Goal: Transaction & Acquisition: Purchase product/service

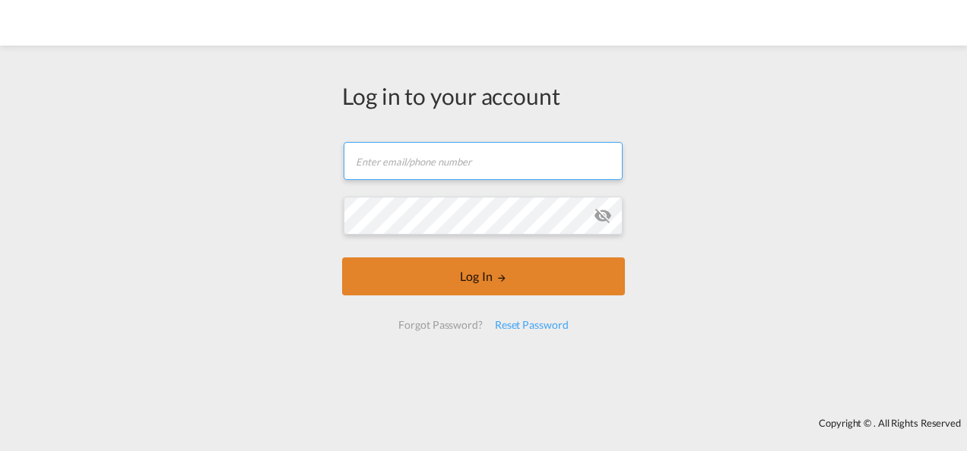
type input "[PERSON_NAME][EMAIL_ADDRESS][PERSON_NAME][DOMAIN_NAME]"
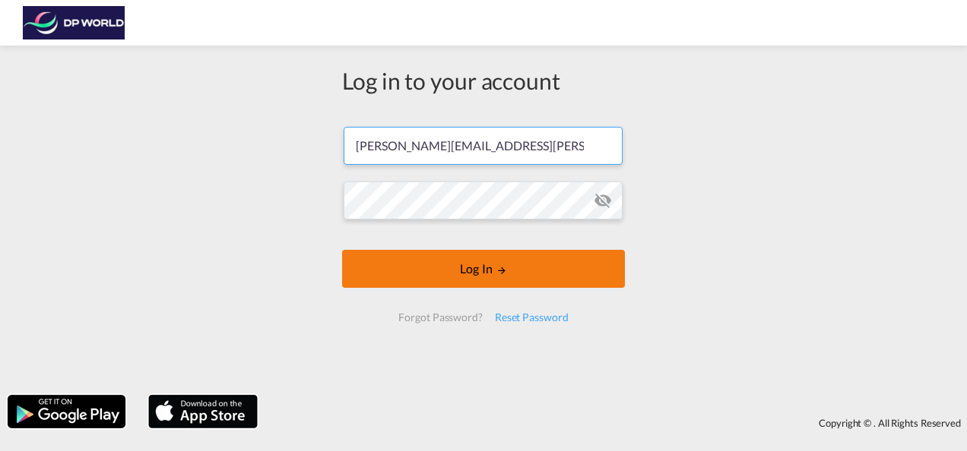
click at [461, 280] on button "Log In" at bounding box center [483, 269] width 283 height 38
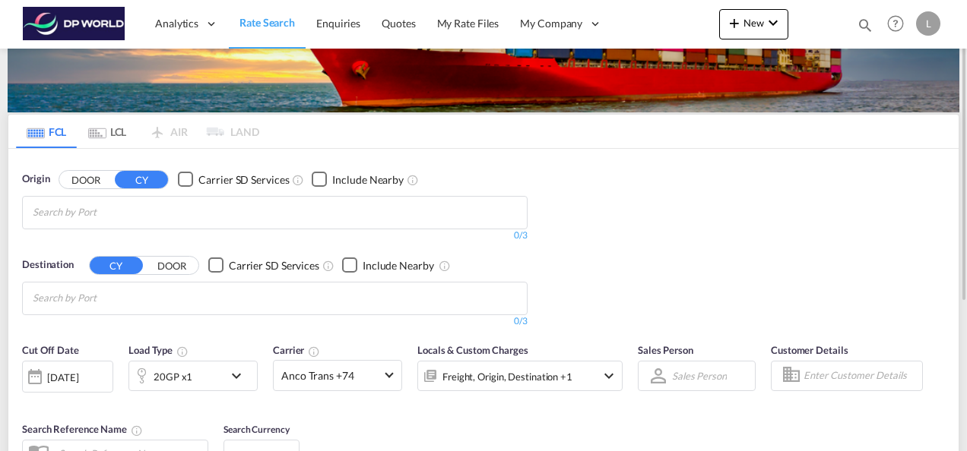
scroll to position [152, 0]
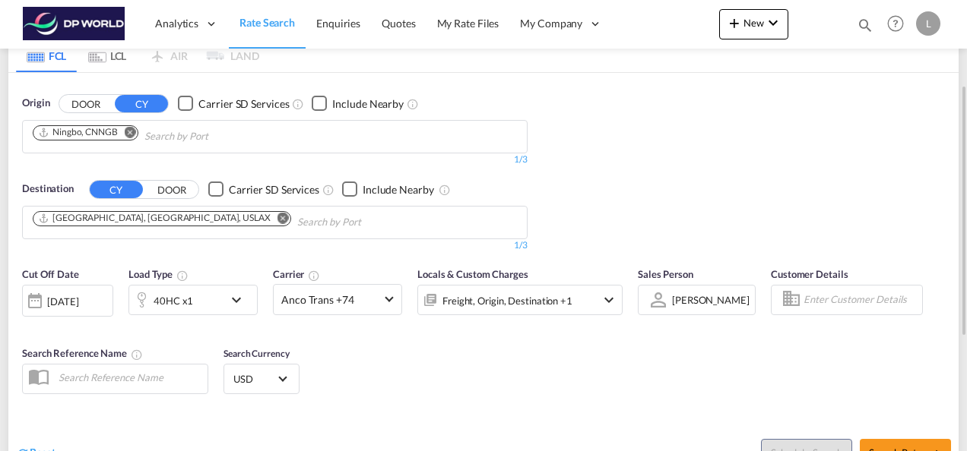
click at [135, 132] on md-icon "Remove" at bounding box center [130, 131] width 11 height 11
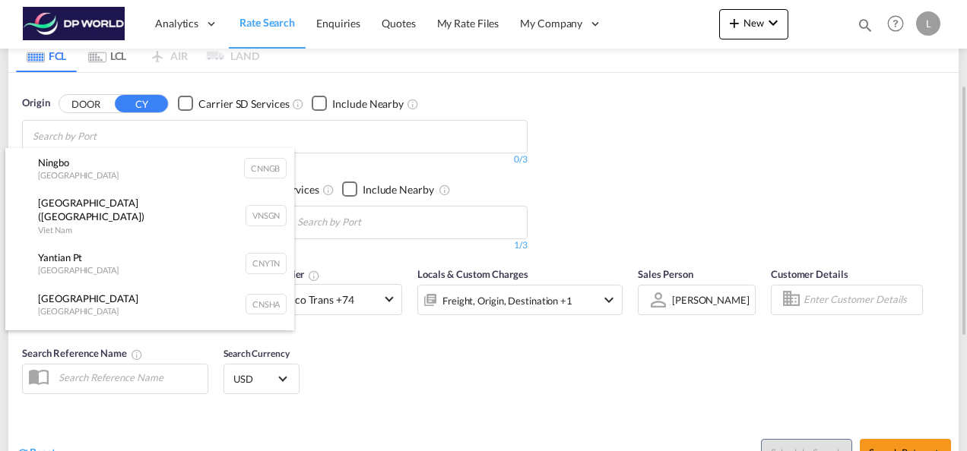
click at [163, 216] on div "Ho Chi Minh City ([GEOGRAPHIC_DATA]) Viet Nam VNSGN" at bounding box center [149, 215] width 289 height 55
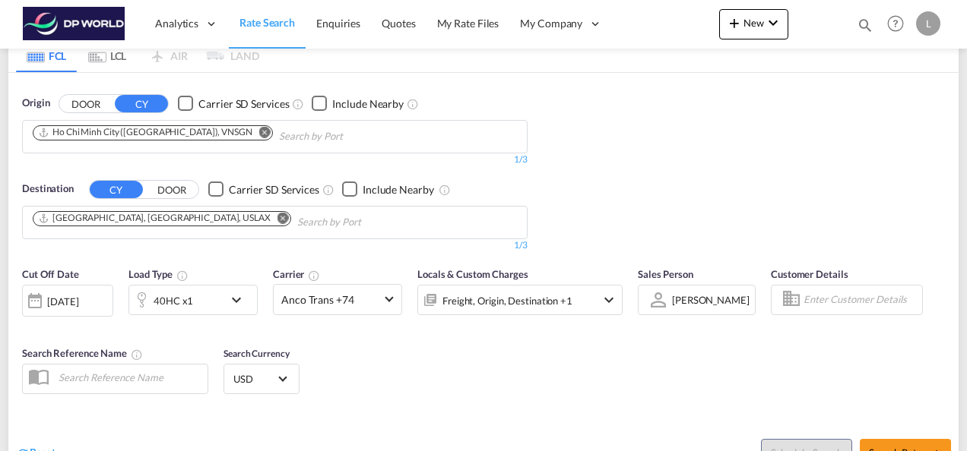
click at [259, 130] on md-icon "Remove" at bounding box center [264, 131] width 11 height 11
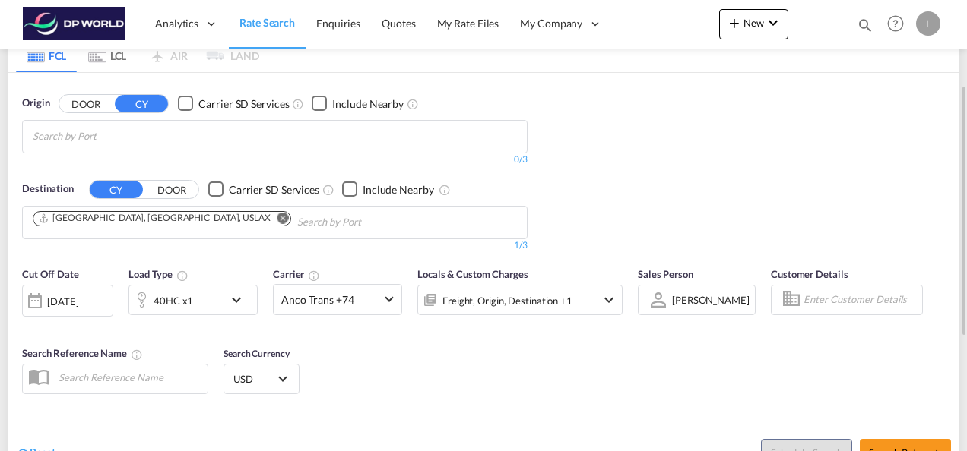
click at [277, 218] on md-icon "Remove" at bounding box center [282, 217] width 11 height 11
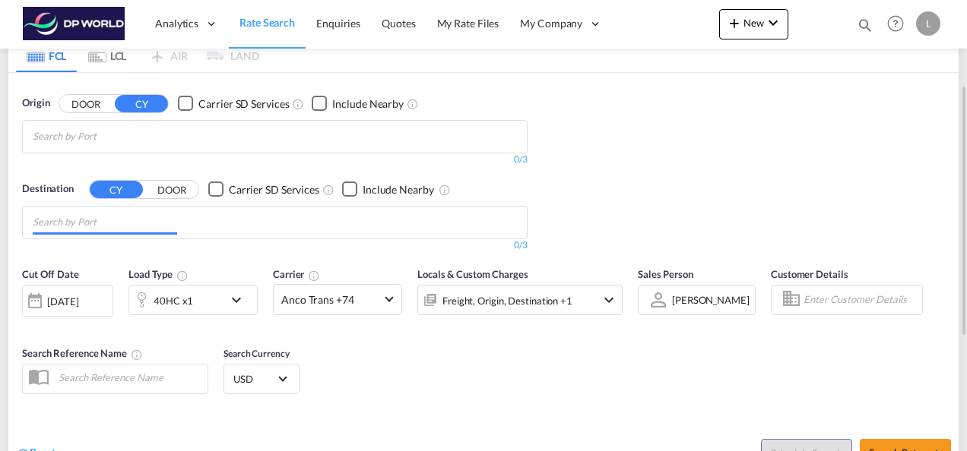
paste input "Sihanoukville"
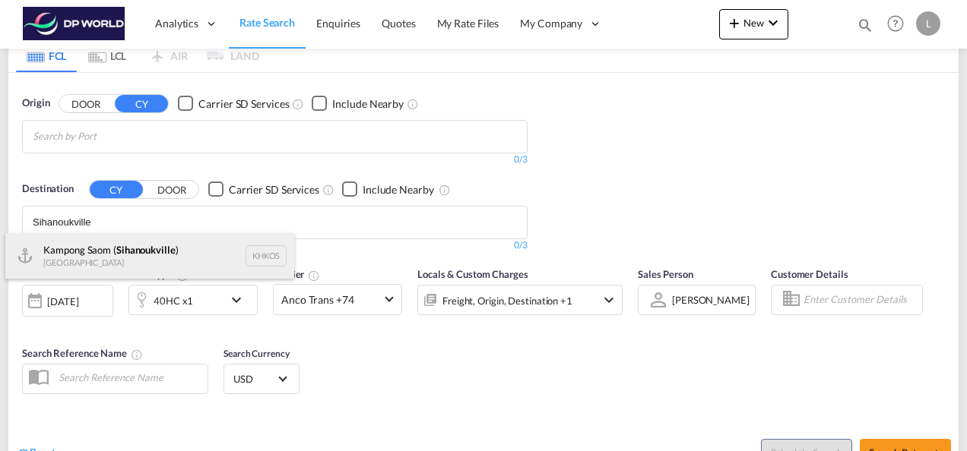
type input "Sihanoukville"
click at [138, 241] on div "Kampong Saom ( [GEOGRAPHIC_DATA] ) [GEOGRAPHIC_DATA] [GEOGRAPHIC_DATA]" at bounding box center [149, 256] width 289 height 46
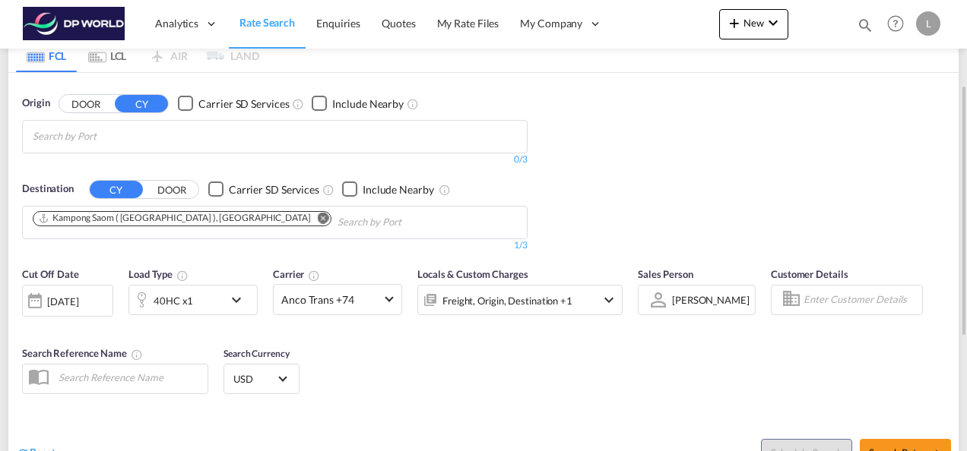
scroll to position [356, 0]
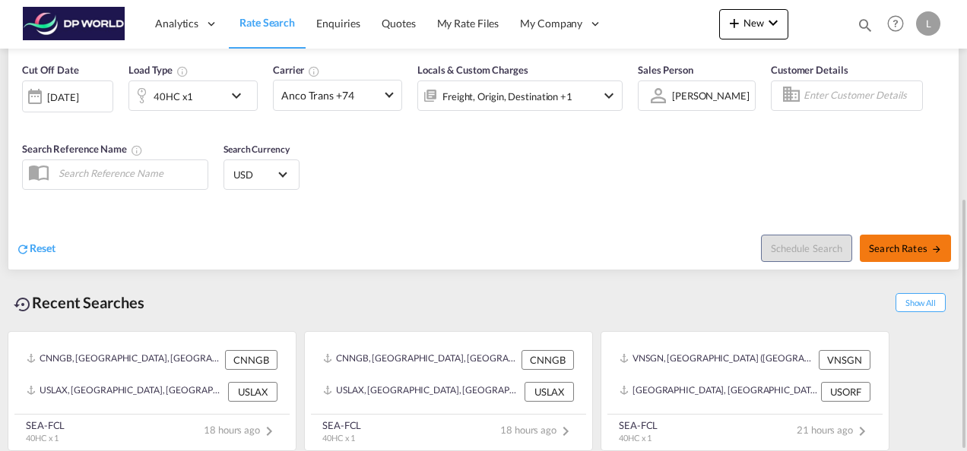
click at [888, 246] on span "Search Rates" at bounding box center [905, 248] width 73 height 12
click at [872, 249] on span "Search Rates" at bounding box center [905, 248] width 73 height 12
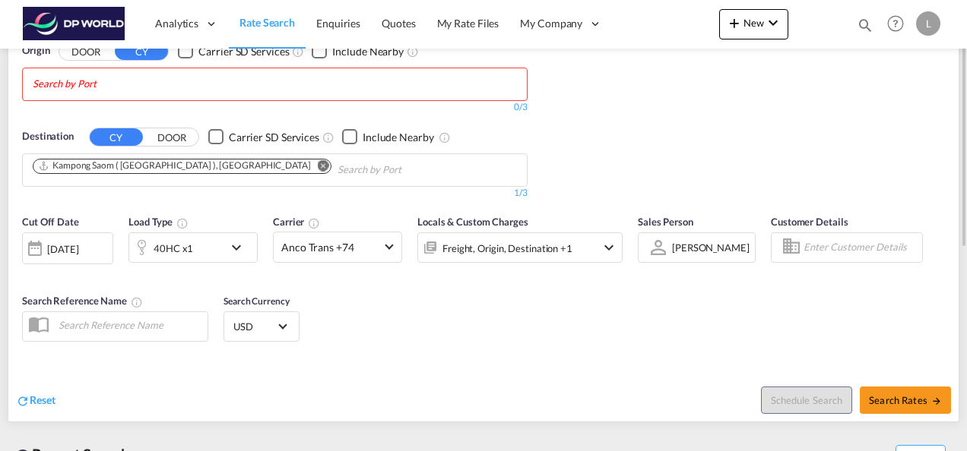
scroll to position [52, 0]
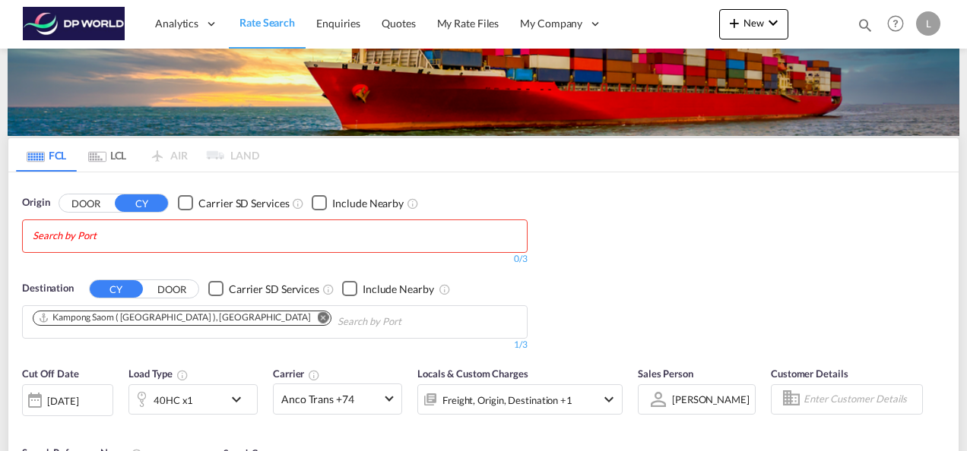
click at [137, 227] on body "Analytics Dashboard Rate Search Enquiries Quotes My Rate Files My Company" at bounding box center [483, 225] width 967 height 451
drag, startPoint x: 59, startPoint y: 225, endPoint x: 21, endPoint y: 233, distance: 39.5
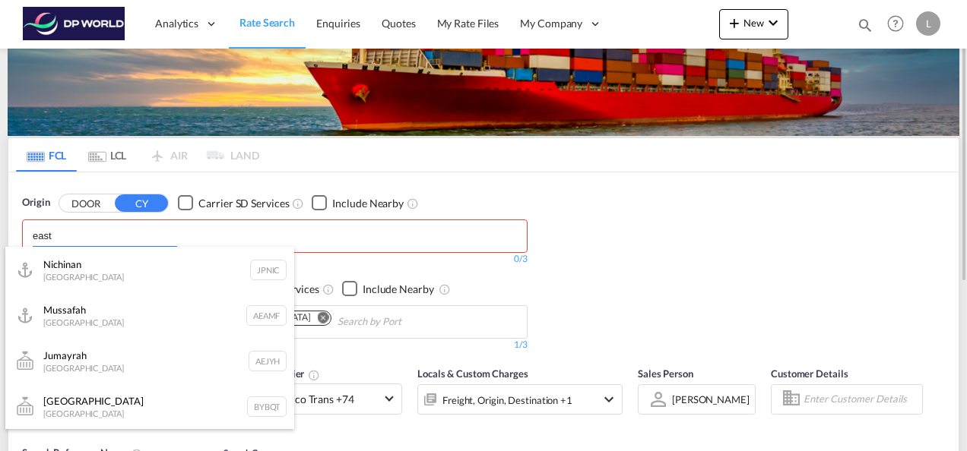
drag, startPoint x: 64, startPoint y: 233, endPoint x: 0, endPoint y: 233, distance: 63.9
click at [0, 233] on html "Analytics Dashboard Rate Search Enquiries Quotes My Rate Files" at bounding box center [483, 225] width 967 height 451
drag, startPoint x: 68, startPoint y: 233, endPoint x: 49, endPoint y: 238, distance: 19.5
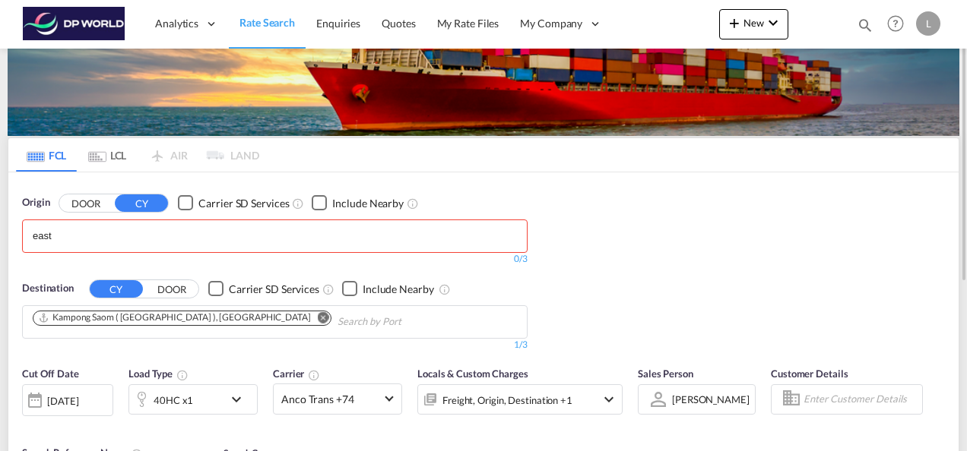
click at [53, 230] on body "Analytics Dashboard Rate Search Enquiries Quotes My Rate Files My Company" at bounding box center [483, 225] width 967 height 451
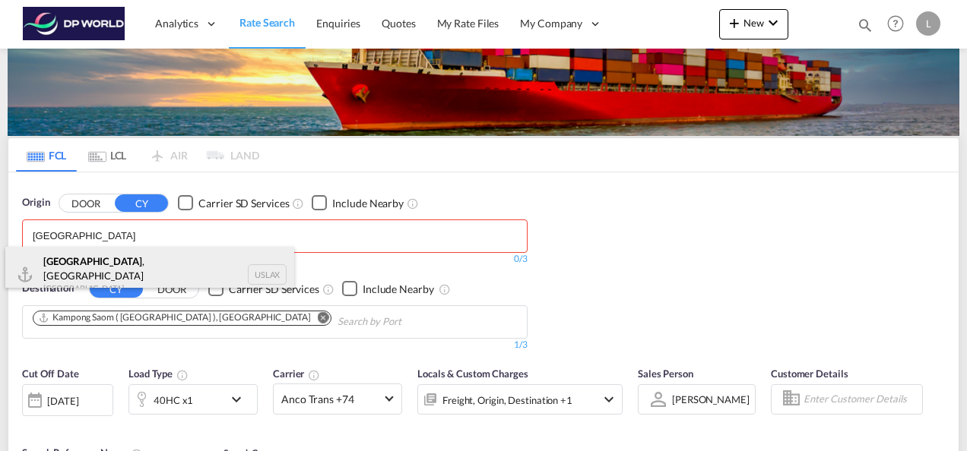
type input "[GEOGRAPHIC_DATA]"
click at [96, 259] on div "[GEOGRAPHIC_DATA] , [GEOGRAPHIC_DATA] United States USLAX" at bounding box center [149, 274] width 289 height 55
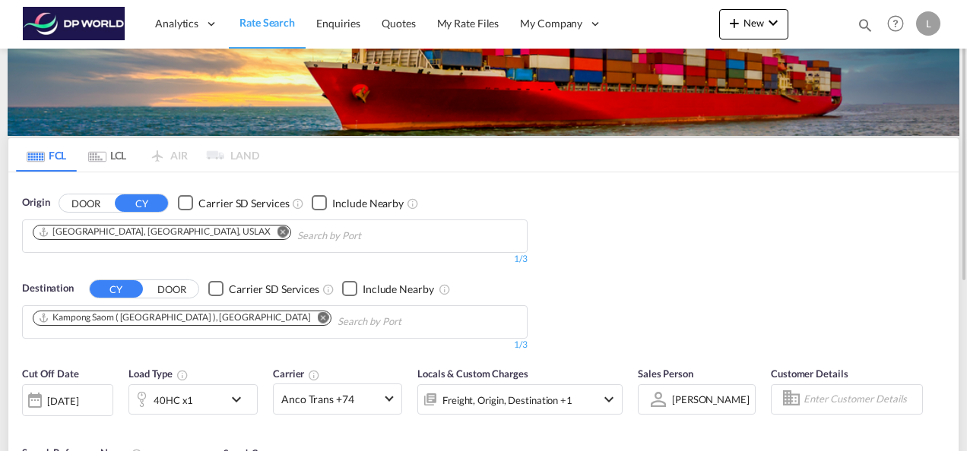
scroll to position [280, 0]
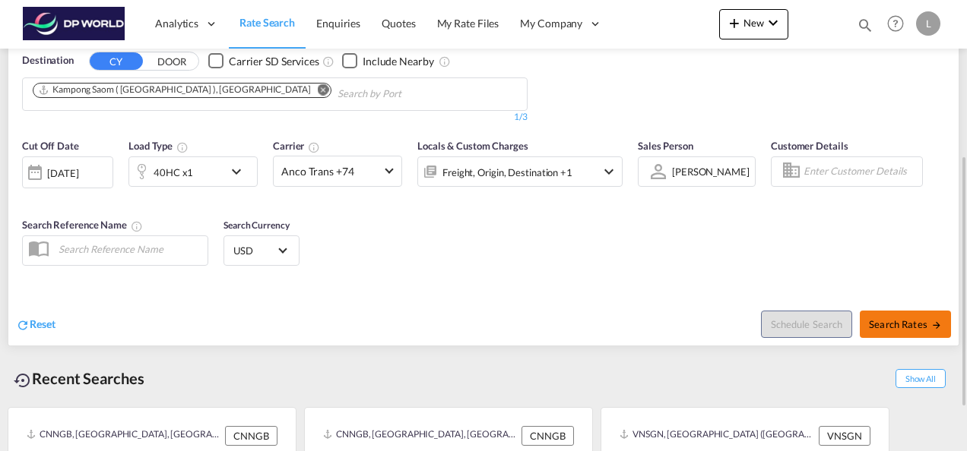
click at [889, 323] on span "Search Rates" at bounding box center [905, 324] width 73 height 12
type input "USLAX to KHKOS / [DATE]"
